Goal: Task Accomplishment & Management: Use online tool/utility

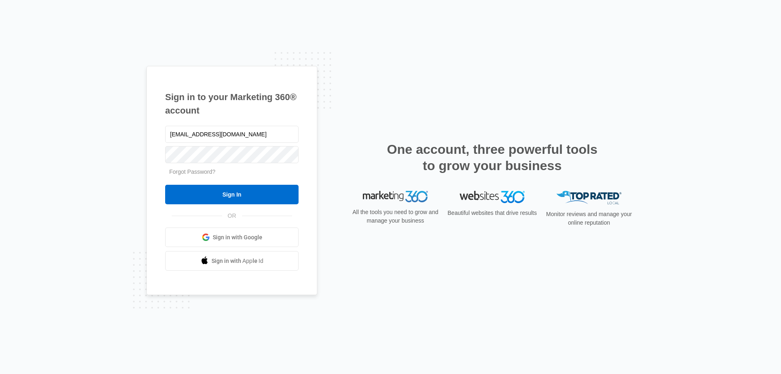
type input "[EMAIL_ADDRESS][DOMAIN_NAME]"
click at [165, 185] on input "Sign In" at bounding box center [231, 195] width 133 height 20
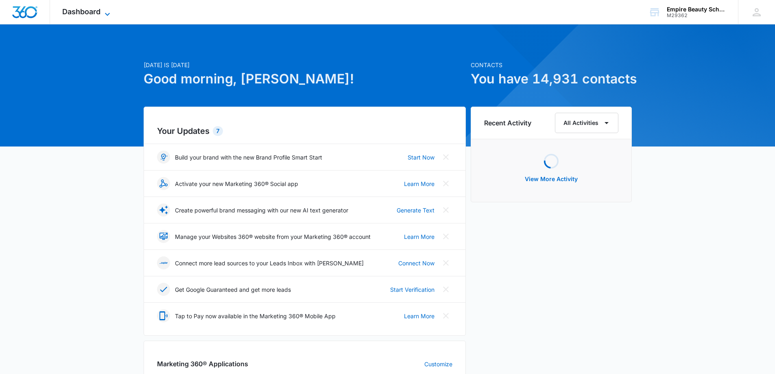
click at [92, 12] on span "Dashboard" at bounding box center [81, 11] width 38 height 9
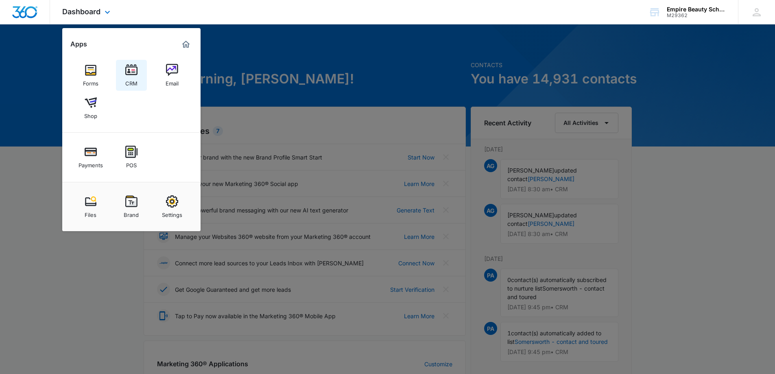
click at [129, 68] on img at bounding box center [131, 70] width 12 height 12
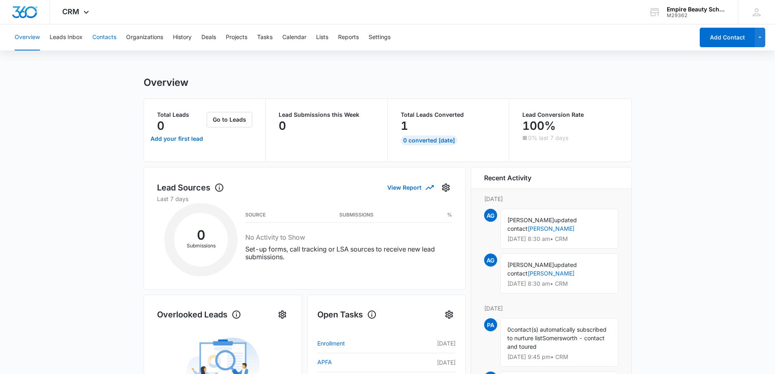
click at [104, 35] on button "Contacts" at bounding box center [104, 37] width 24 height 26
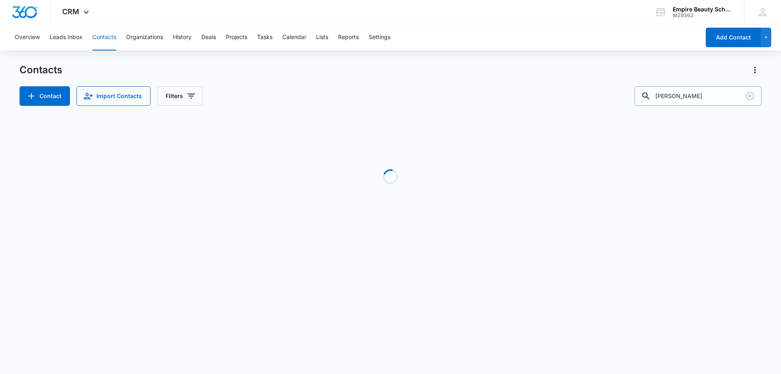
click at [681, 99] on input "dubois" at bounding box center [698, 96] width 127 height 20
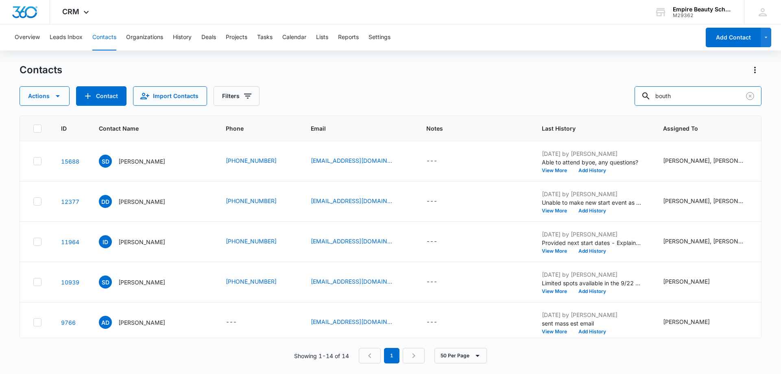
type input "bouth"
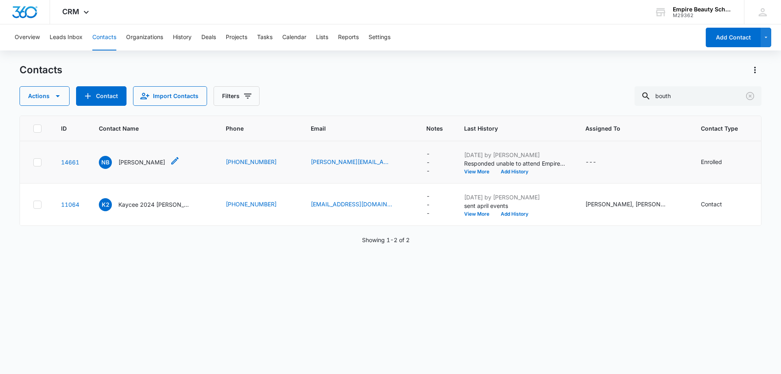
click at [158, 157] on div "NB Noelle Bouthiette" at bounding box center [132, 162] width 66 height 13
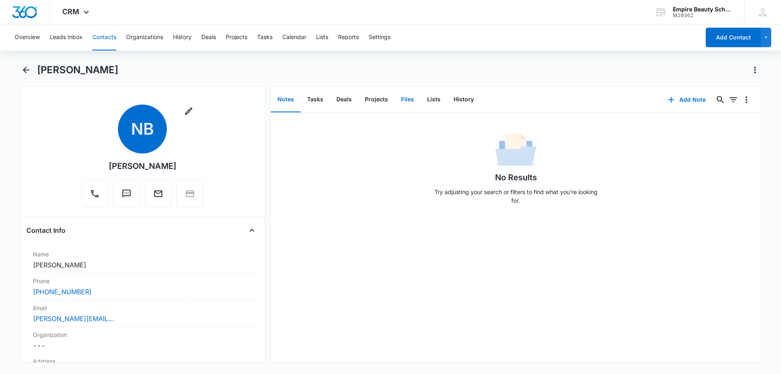
click at [409, 103] on button "Files" at bounding box center [408, 99] width 26 height 25
